Goal: Task Accomplishment & Management: Manage account settings

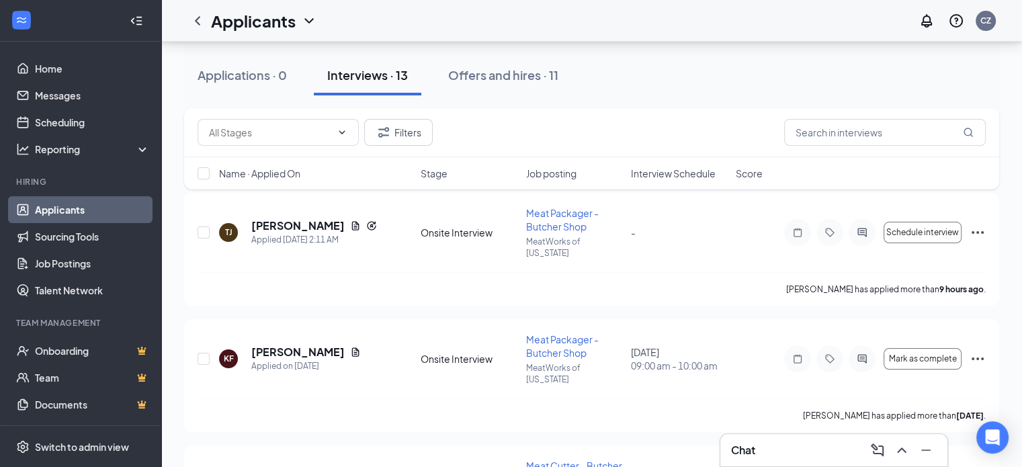
scroll to position [67, 0]
click at [40, 125] on link "Scheduling" at bounding box center [92, 122] width 115 height 27
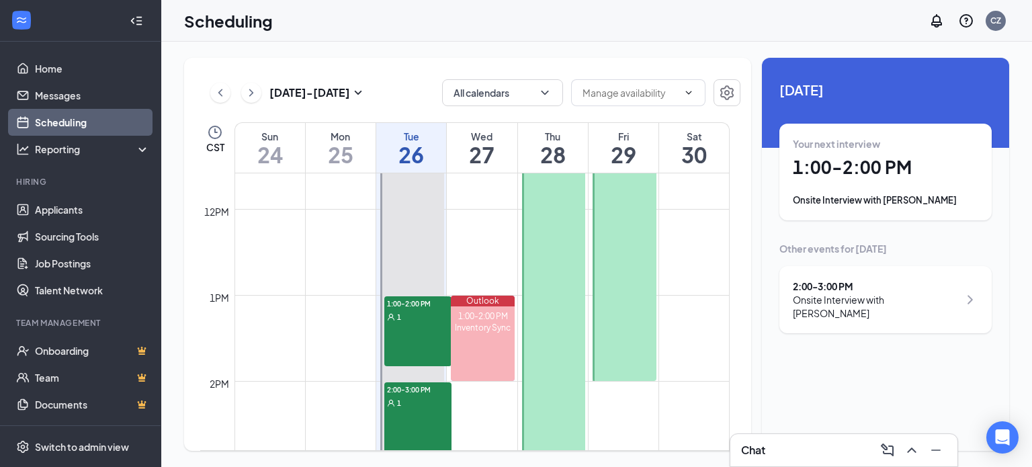
scroll to position [1064, 0]
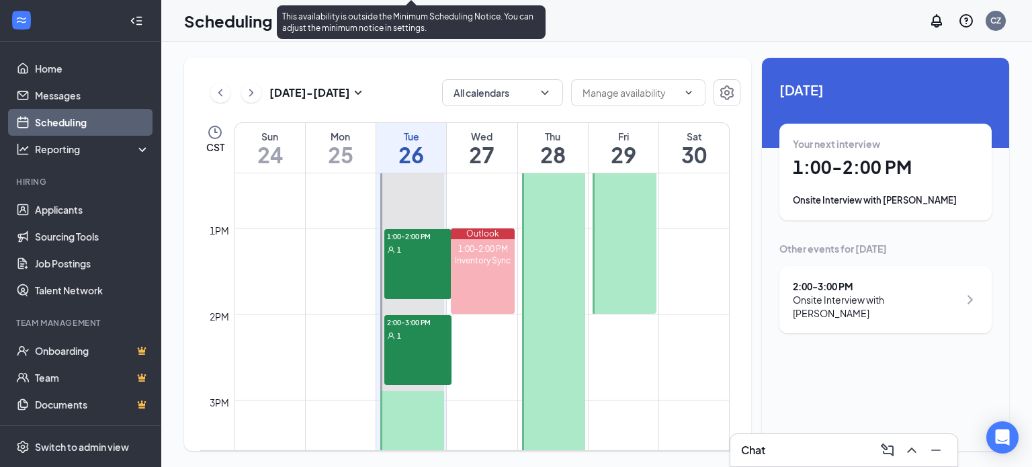
click at [404, 249] on div "1" at bounding box center [417, 249] width 67 height 13
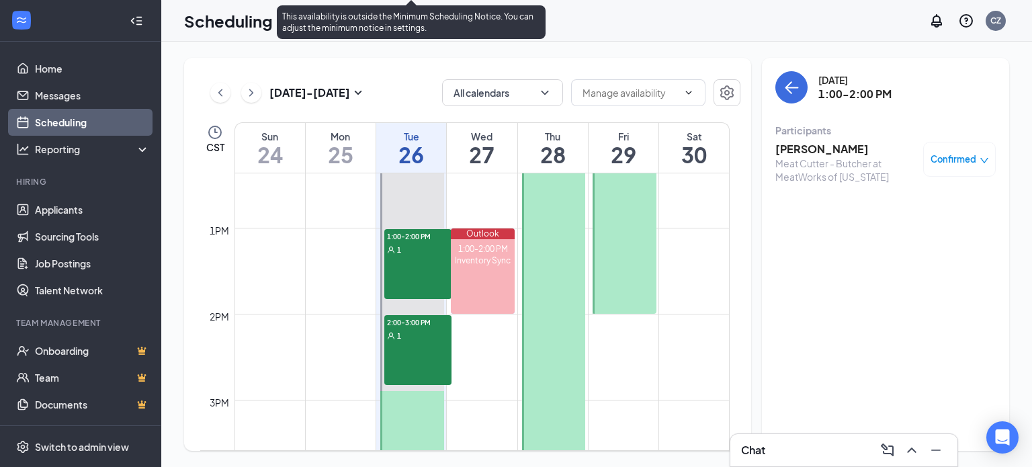
click at [400, 330] on div "1" at bounding box center [417, 335] width 67 height 13
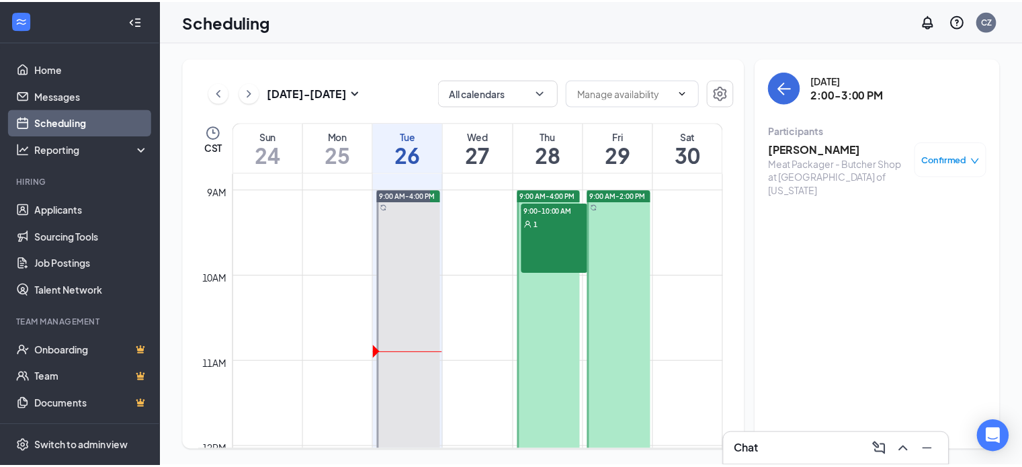
scroll to position [728, 0]
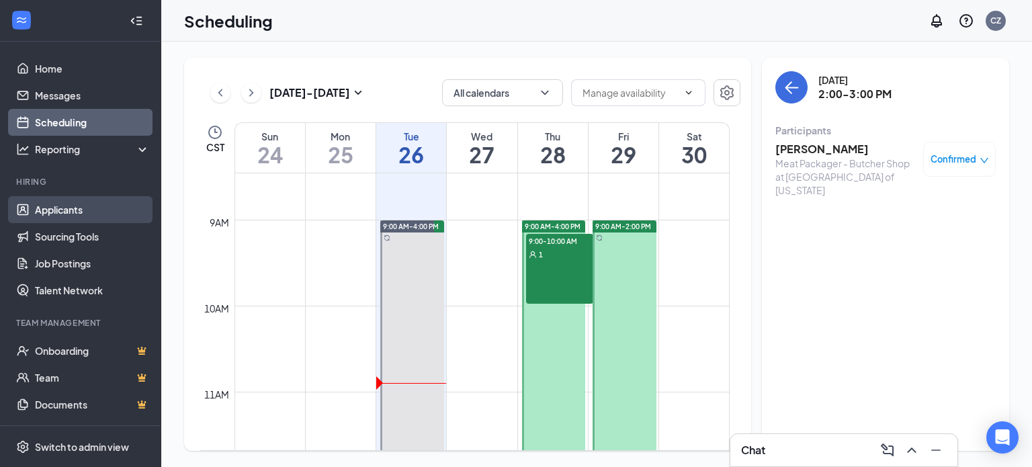
click at [71, 209] on link "Applicants" at bounding box center [92, 209] width 115 height 27
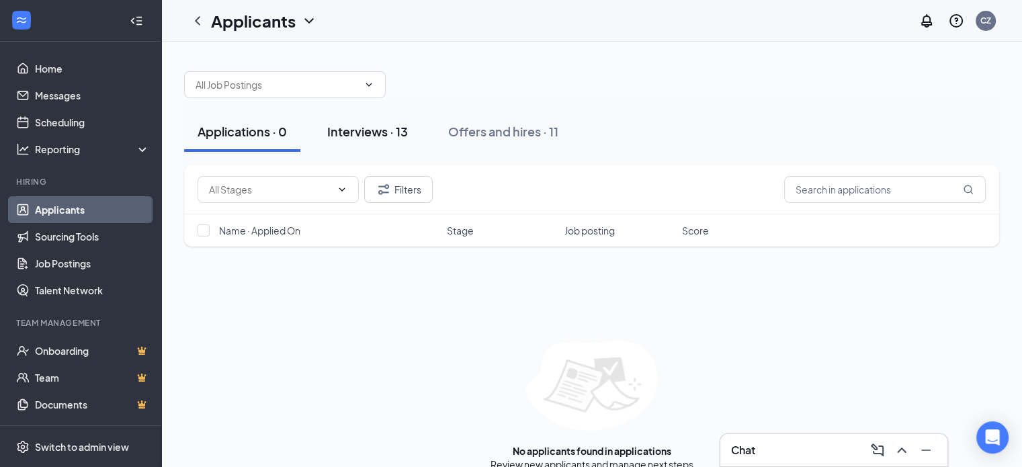
click at [387, 134] on div "Interviews · 13" at bounding box center [367, 131] width 81 height 17
